Goal: Task Accomplishment & Management: Use online tool/utility

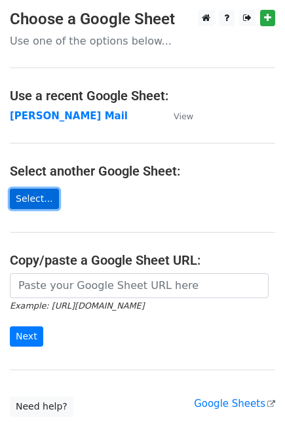
click at [38, 199] on link "Select..." at bounding box center [34, 199] width 49 height 20
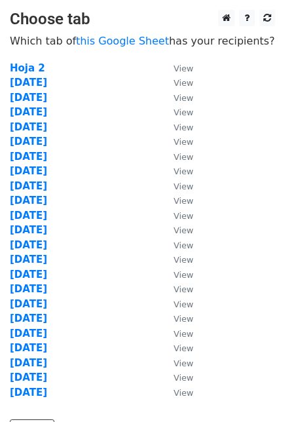
scroll to position [73, 0]
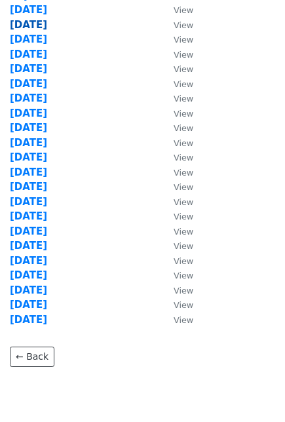
click at [29, 26] on strong "02 Oct" at bounding box center [28, 25] width 37 height 12
click at [31, 24] on strong "02 Oct" at bounding box center [28, 25] width 37 height 12
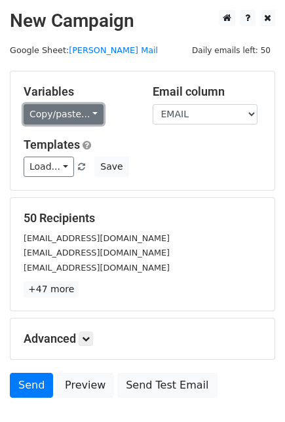
click at [84, 109] on link "Copy/paste..." at bounding box center [64, 114] width 80 height 20
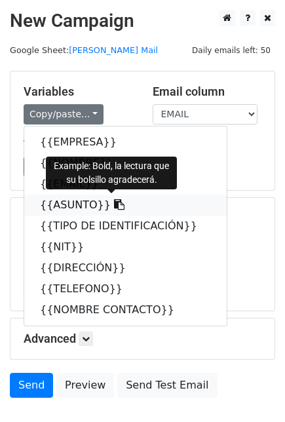
click at [114, 205] on icon at bounding box center [119, 204] width 10 height 10
